Goal: Task Accomplishment & Management: Manage account settings

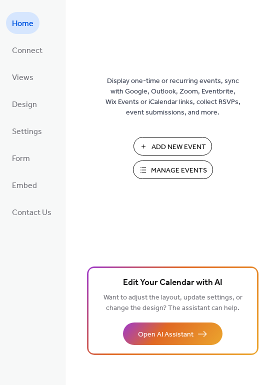
click at [198, 171] on span "Manage Events" at bounding box center [179, 170] width 56 height 10
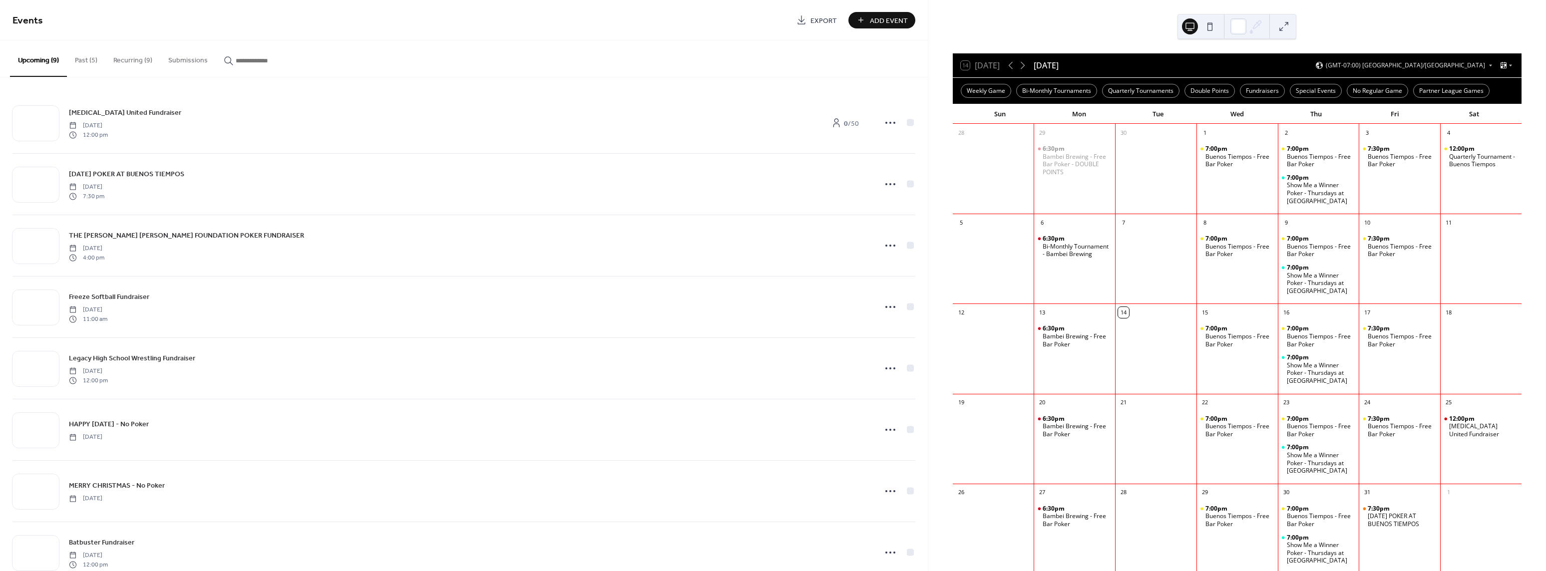
click at [119, 60] on button "Recurring (9)" at bounding box center [132, 57] width 55 height 35
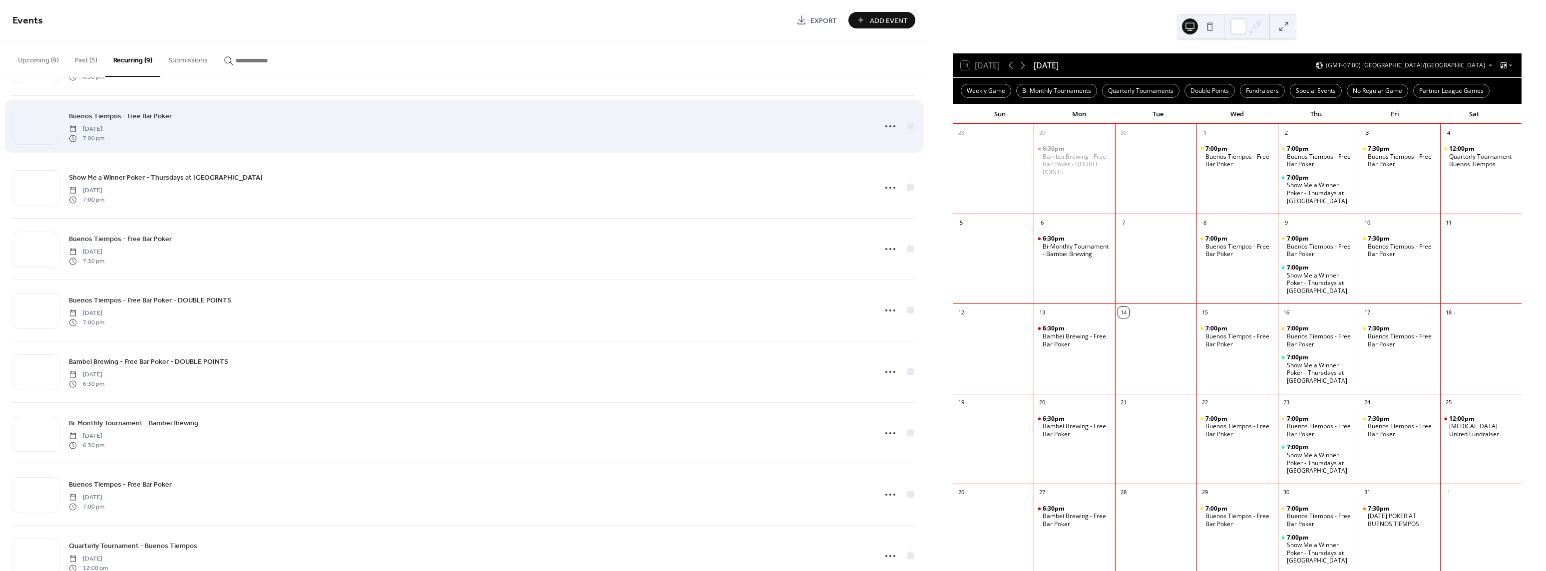
scroll to position [51, 0]
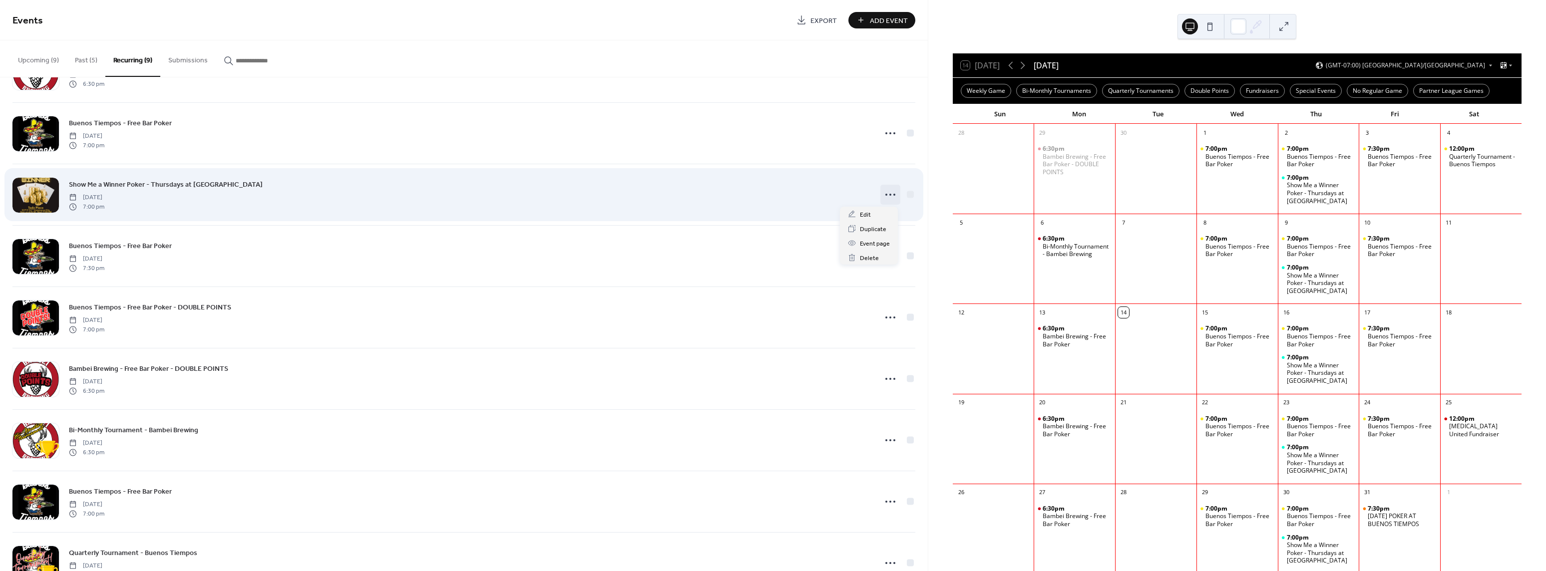
click at [887, 196] on icon at bounding box center [891, 195] width 16 height 16
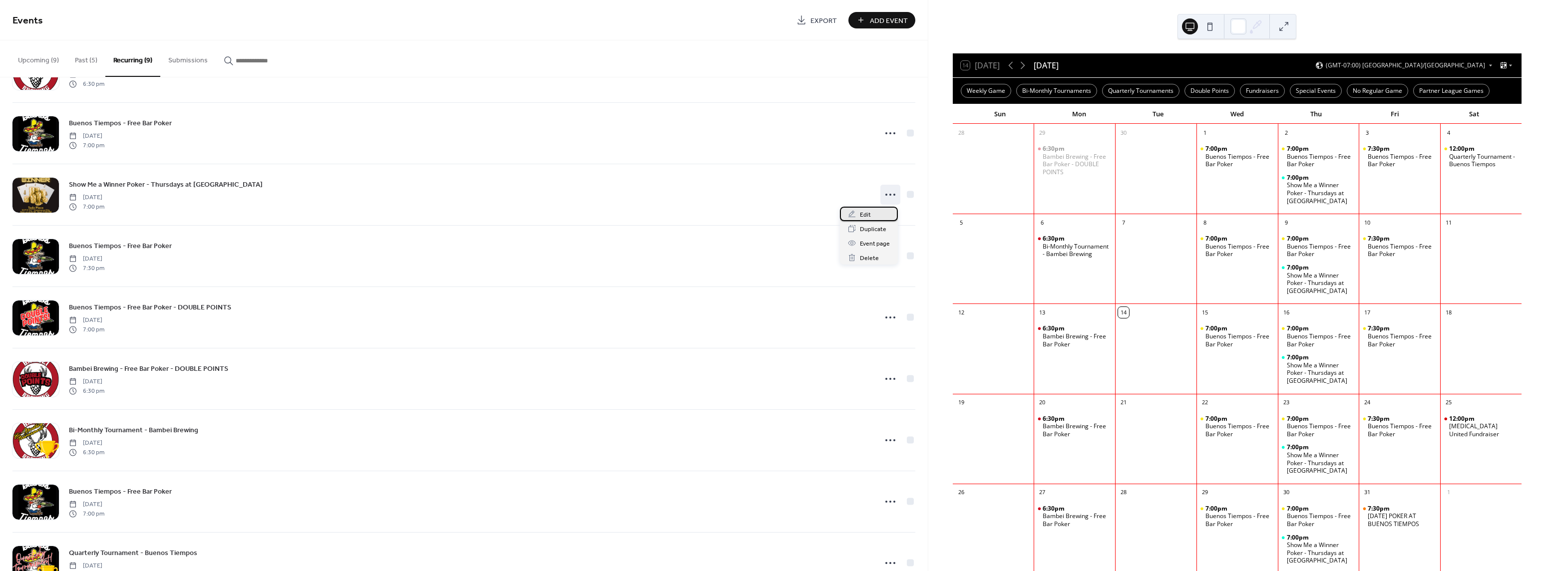
click at [877, 213] on div "Edit" at bounding box center [869, 214] width 58 height 14
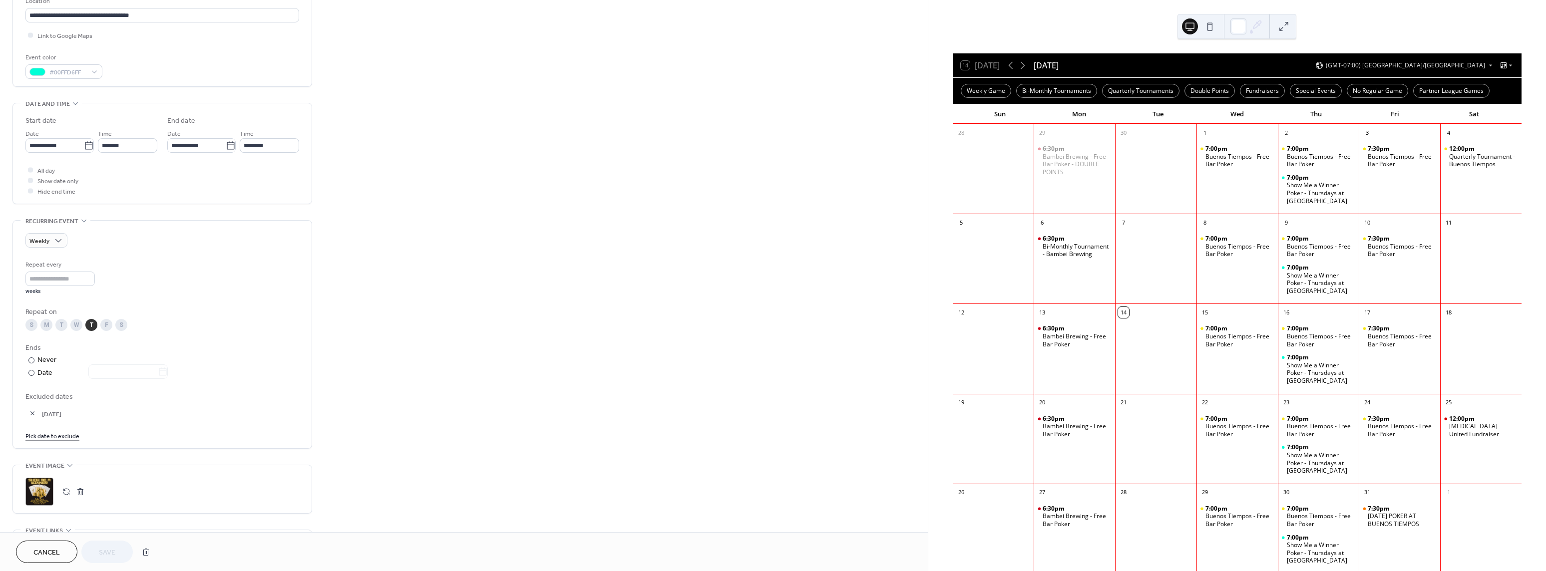
scroll to position [237, 0]
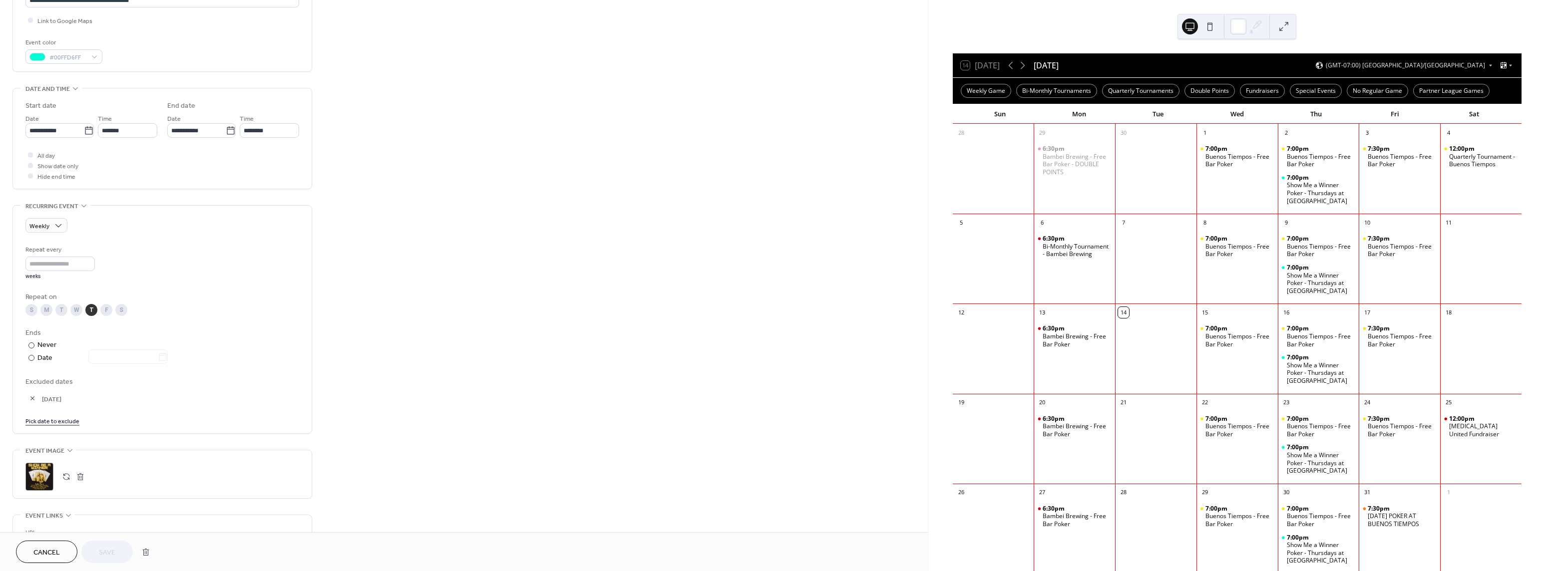
click at [59, 420] on link "Pick date to exclude" at bounding box center [52, 421] width 54 height 10
click at [135, 447] on span "›" at bounding box center [138, 447] width 15 height 20
click at [102, 542] on td "27" at bounding box center [105, 543] width 16 height 14
click at [104, 550] on span "Save" at bounding box center [107, 553] width 16 height 10
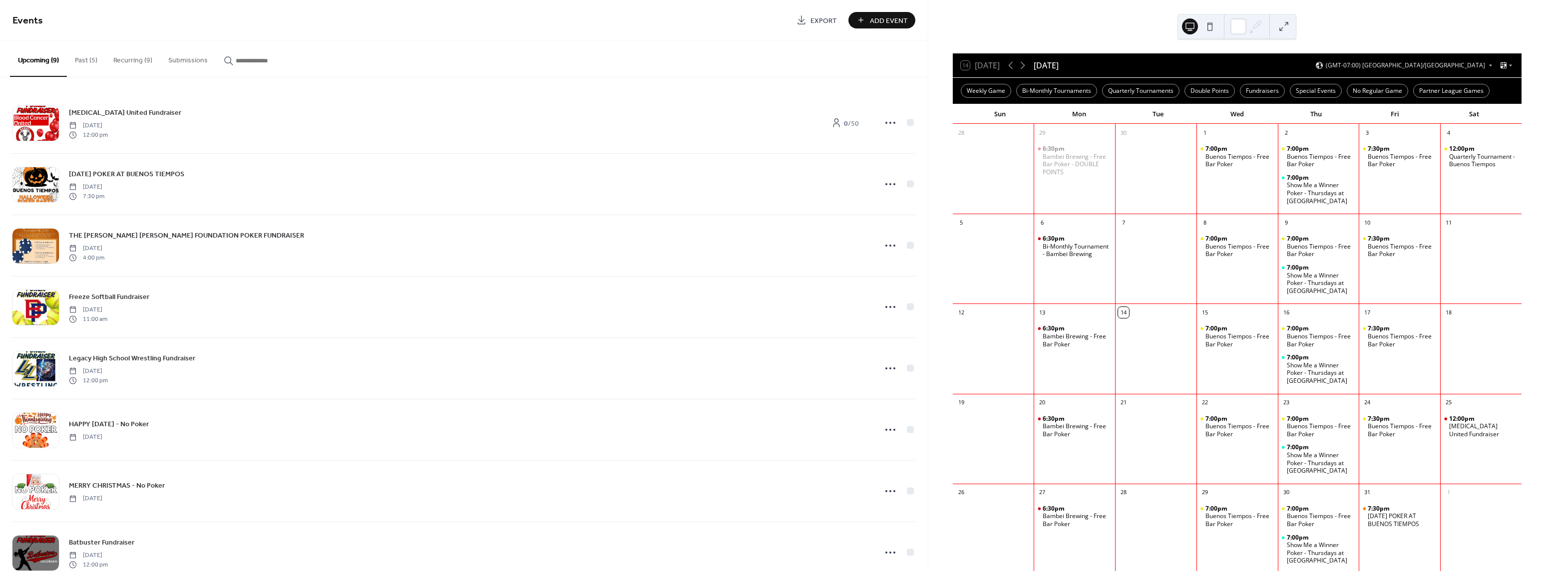
click at [126, 55] on button "Recurring (9)" at bounding box center [132, 57] width 55 height 35
